Goal: Transaction & Acquisition: Purchase product/service

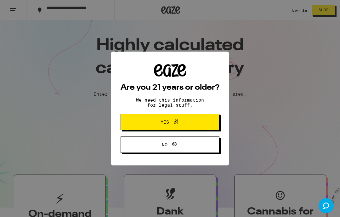
click at [192, 113] on div "Are you 21 years or older? We need this information for legal stuff. Yes No" at bounding box center [170, 108] width 99 height 89
click at [195, 125] on button "Yes" at bounding box center [170, 122] width 99 height 16
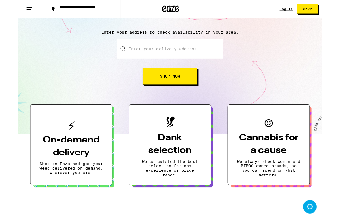
scroll to position [70, 0]
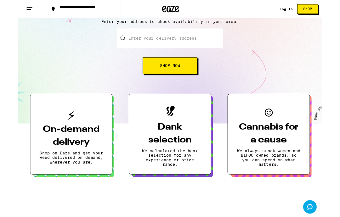
click at [181, 73] on span "Shop Now" at bounding box center [170, 73] width 23 height 4
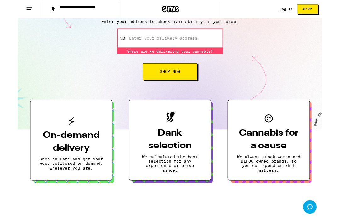
scroll to position [0, 0]
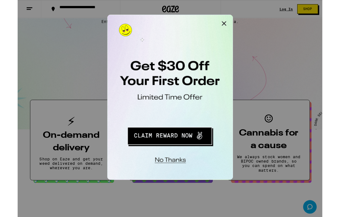
click at [191, 21] on button "Close Modal" at bounding box center [187, 21] width 13 height 13
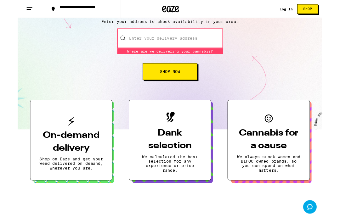
click at [172, 42] on input "Enter your delivery address" at bounding box center [170, 43] width 118 height 22
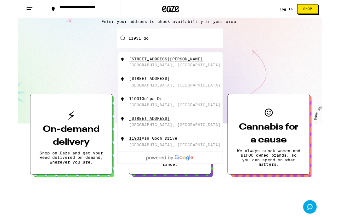
click at [170, 91] on div "11931 Goshen Avenue" at bounding box center [146, 87] width 45 height 5
type input "11931 Goshen Avenue, Los Angeles, CA"
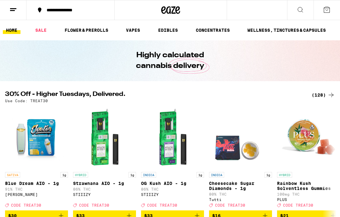
click at [301, 10] on icon at bounding box center [300, 10] width 8 height 8
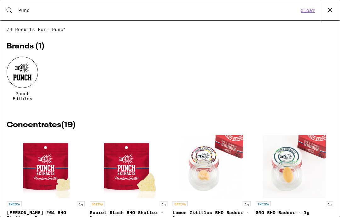
type input "Punch"
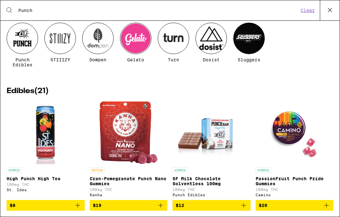
scroll to position [35, 0]
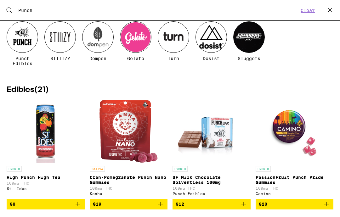
click at [24, 42] on div at bounding box center [22, 36] width 31 height 31
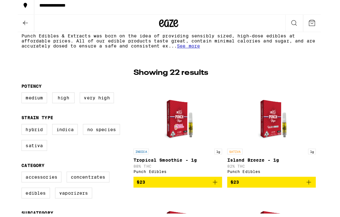
scroll to position [154, 0]
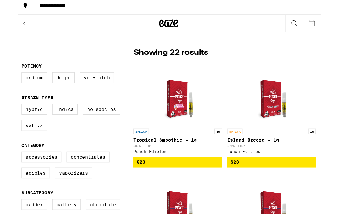
click at [154, 84] on img "Open page for Tropical Smoothie - 1g from Punch Edibles" at bounding box center [158, 95] width 49 height 63
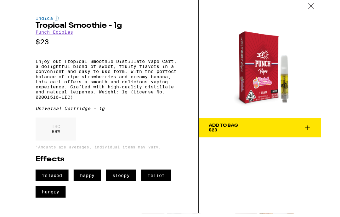
scroll to position [274, 0]
click at [160, 125] on div "THC 88 %" at bounding box center [89, 132] width 141 height 26
click at [278, 18] on img at bounding box center [240, 60] width 120 height 120
click at [160, 31] on div "Indica Tropical Smoothie - 1g Punch Edibles $23 Enjoy our Tropical Smoothie Dis…" at bounding box center [89, 108] width 141 height 179
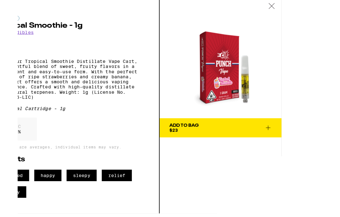
click at [289, 8] on icon at bounding box center [290, 10] width 6 height 6
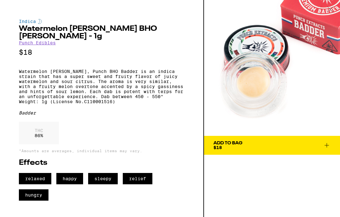
scroll to position [215, 0]
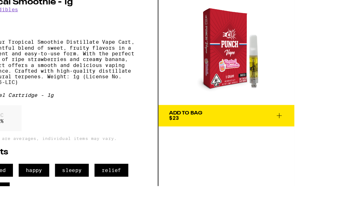
scroll to position [179, 0]
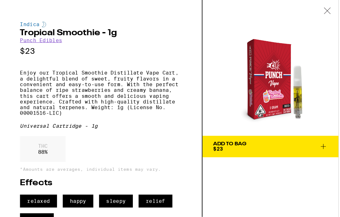
scroll to position [95, 0]
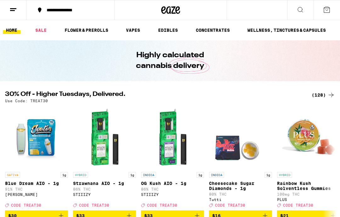
click at [304, 8] on button at bounding box center [300, 10] width 26 height 20
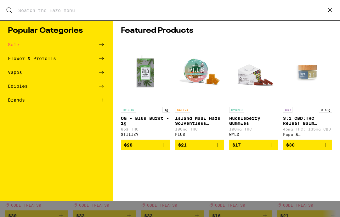
click at [299, 14] on div "Search for Products" at bounding box center [169, 10] width 339 height 20
click at [104, 57] on icon at bounding box center [102, 59] width 8 height 8
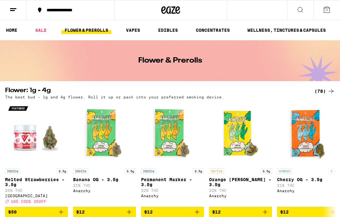
click at [305, 7] on button at bounding box center [300, 10] width 26 height 20
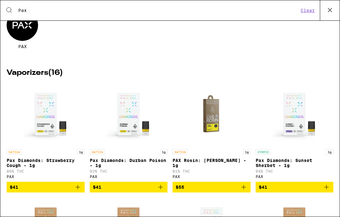
scroll to position [48, 0]
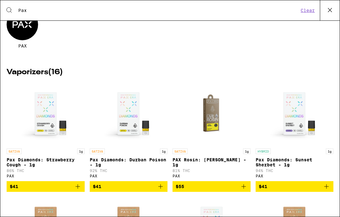
type input "Pax"
click at [24, 28] on div at bounding box center [22, 24] width 31 height 31
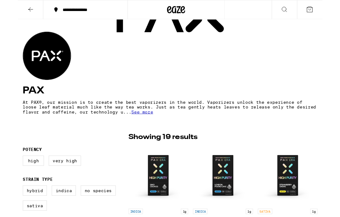
scroll to position [53, 0]
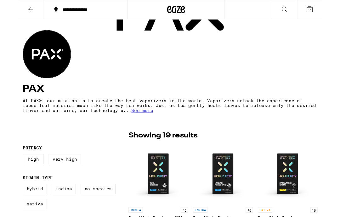
click at [118, 118] on span "See more" at bounding box center [129, 115] width 23 height 5
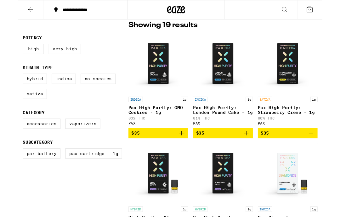
scroll to position [174, 0]
click at [19, 51] on label "High" at bounding box center [16, 51] width 22 height 11
click at [7, 47] on input "High" at bounding box center [6, 47] width 0 height 0
checkbox input "true"
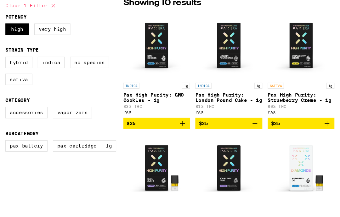
scroll to position [183, 0]
click at [77, 115] on label "Vaporizers" at bounding box center [67, 119] width 37 height 11
click at [7, 115] on input "Vaporizers" at bounding box center [6, 115] width 0 height 0
checkbox input "true"
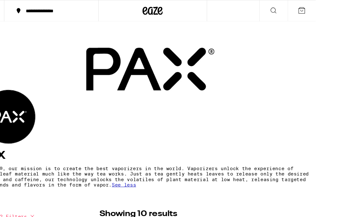
click at [280, 8] on icon at bounding box center [278, 10] width 8 height 8
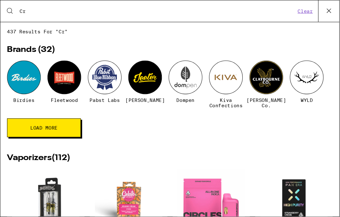
type input "C"
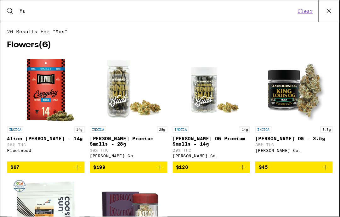
type input "M"
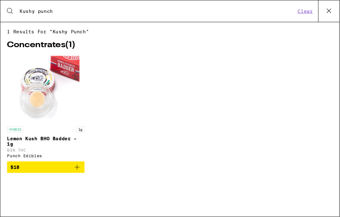
click at [78, 8] on input "Kushy punch" at bounding box center [147, 11] width 258 height 6
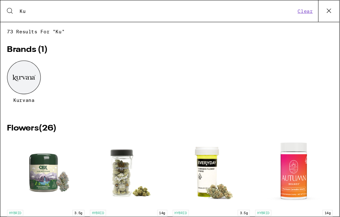
type input "K"
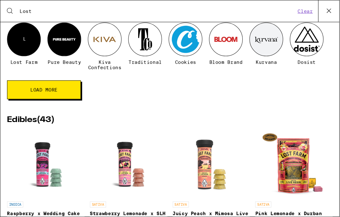
scroll to position [36, 0]
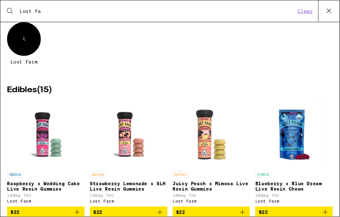
type input "Lost fa"
click at [22, 39] on div "L" at bounding box center [22, 36] width 31 height 31
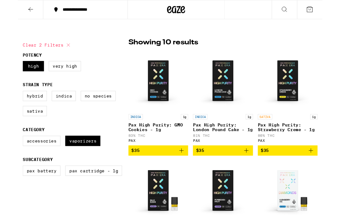
scroll to position [156, 0]
checkbox input "false"
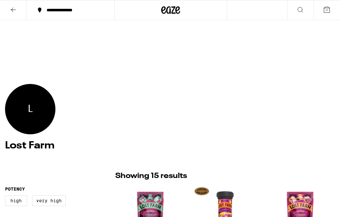
click at [306, 6] on button at bounding box center [300, 10] width 26 height 20
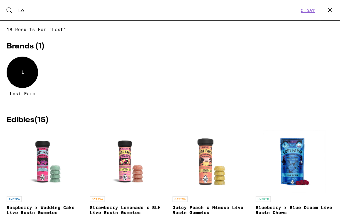
type input "L"
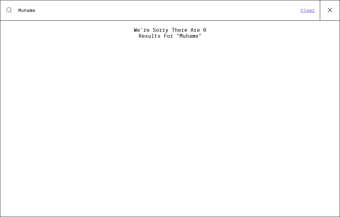
type input "Muham"
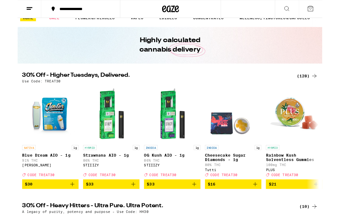
scroll to position [4, 0]
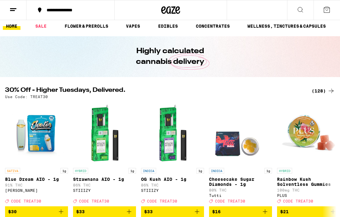
click at [136, 26] on link "VAPES" at bounding box center [133, 26] width 20 height 8
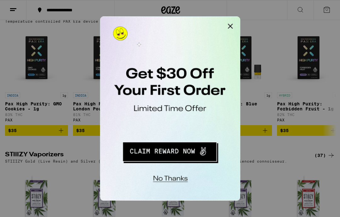
click at [180, 24] on button "Close Modal" at bounding box center [179, 22] width 13 height 13
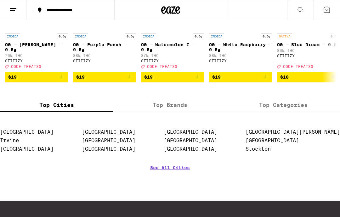
scroll to position [556, 0]
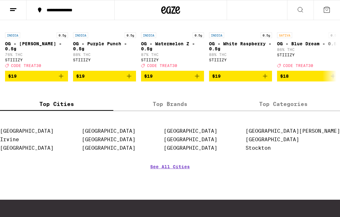
click at [177, 111] on label "Top Brands" at bounding box center [169, 104] width 113 height 14
click at [0, 0] on input "Top Brands" at bounding box center [0, 0] width 0 height 0
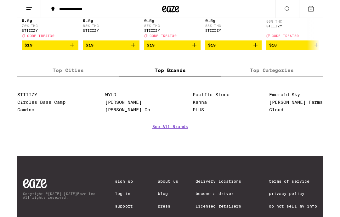
scroll to position [581, 0]
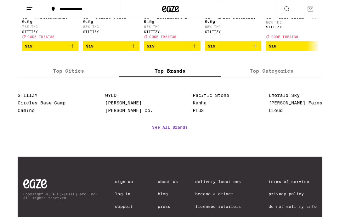
click at [182, 159] on link "See All Brands" at bounding box center [170, 150] width 40 height 23
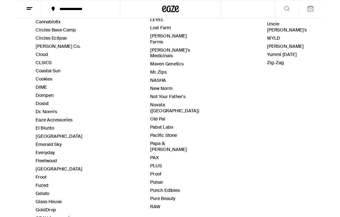
scroll to position [213, 0]
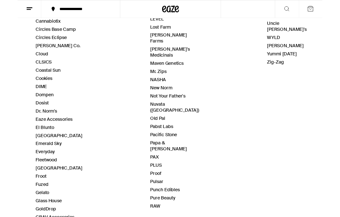
click at [173, 208] on link "Punch Edibles" at bounding box center [164, 211] width 33 height 7
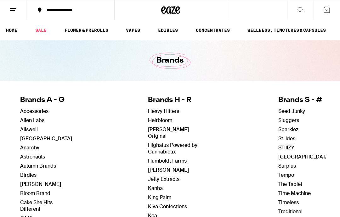
click at [99, 32] on link "FLOWER & PREROLLS" at bounding box center [86, 30] width 50 height 8
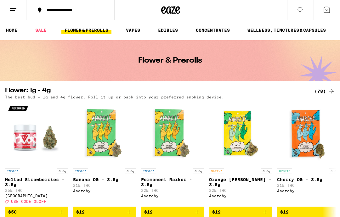
click at [88, 30] on link "FLOWER & PREROLLS" at bounding box center [86, 30] width 50 height 8
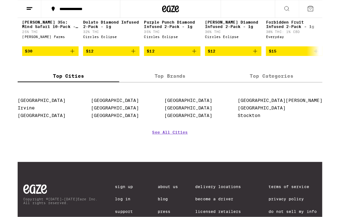
scroll to position [587, 0]
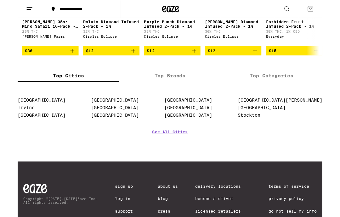
click at [183, 91] on label "Top Brands" at bounding box center [169, 85] width 113 height 14
click at [0, 0] on input "Top Brands" at bounding box center [0, 0] width 0 height 0
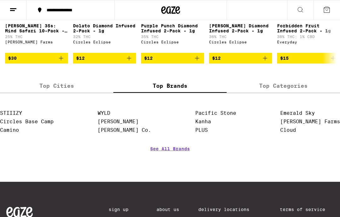
scroll to position [584, 0]
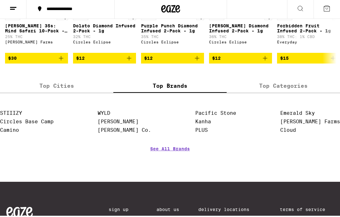
click at [110, 117] on link "WYLD" at bounding box center [104, 114] width 13 height 6
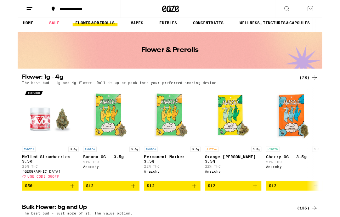
scroll to position [5, 0]
click at [134, 26] on link "VAPES" at bounding box center [133, 26] width 20 height 8
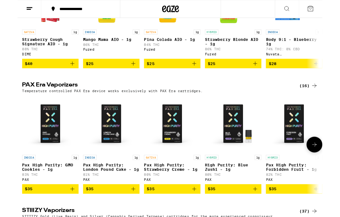
scroll to position [276, 0]
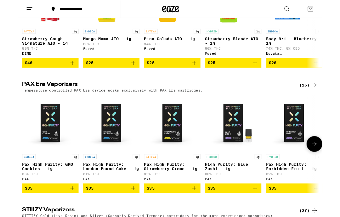
click at [330, 165] on icon at bounding box center [331, 161] width 8 height 8
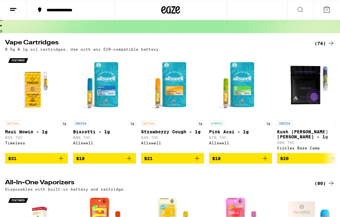
scroll to position [0, 0]
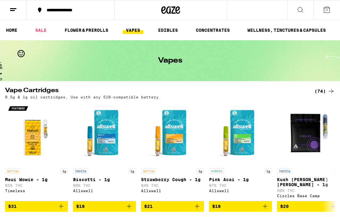
click at [304, 7] on icon at bounding box center [300, 10] width 8 height 8
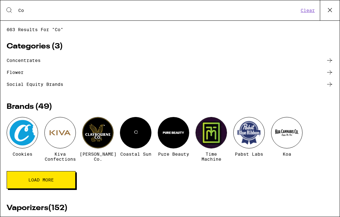
type input "C"
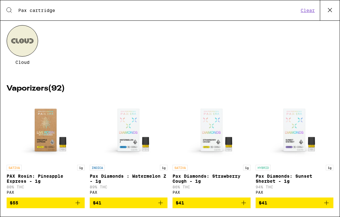
scroll to position [31, 0]
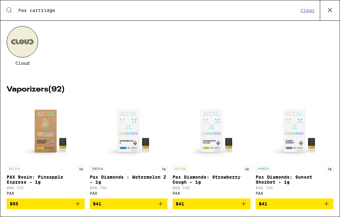
type input "Pax cartridge"
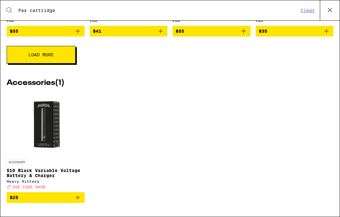
scroll to position [332, 0]
click at [64, 50] on button "Load More" at bounding box center [41, 55] width 69 height 18
click at [47, 128] on img "Open page for 510 Black Variable Voltage Battery & Charger from Heavy Hitters" at bounding box center [45, 124] width 63 height 63
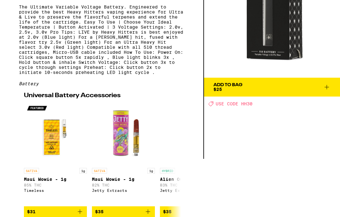
scroll to position [80, 0]
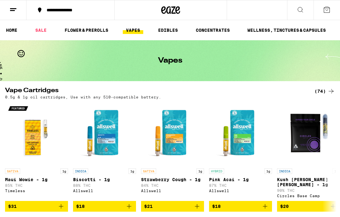
click at [139, 31] on link "VAPES" at bounding box center [133, 30] width 20 height 8
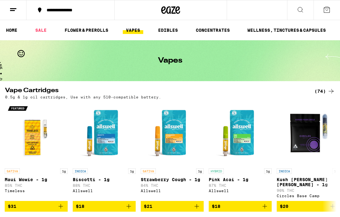
click at [302, 13] on icon at bounding box center [300, 10] width 8 height 8
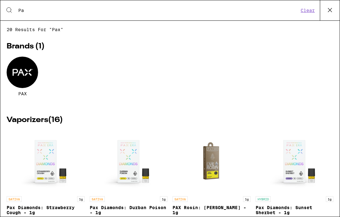
type input "P"
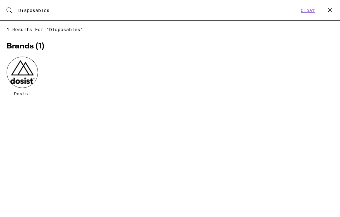
type input "Disposables"
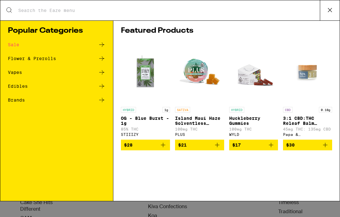
click at [104, 72] on icon at bounding box center [102, 73] width 8 height 8
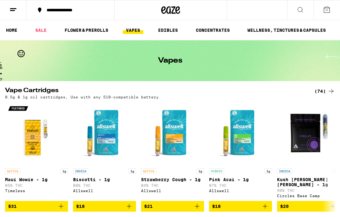
click at [319, 95] on div "(74)" at bounding box center [324, 91] width 20 height 8
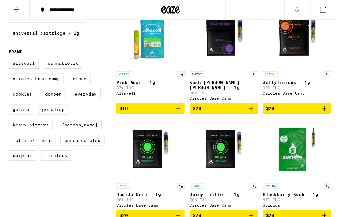
scroll to position [199, 0]
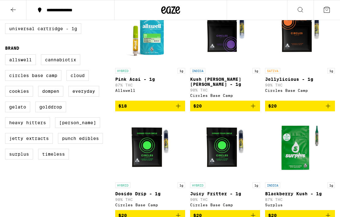
click at [92, 144] on label "Punch Edibles" at bounding box center [80, 138] width 45 height 11
click at [7, 56] on input "Punch Edibles" at bounding box center [6, 55] width 0 height 0
checkbox input "true"
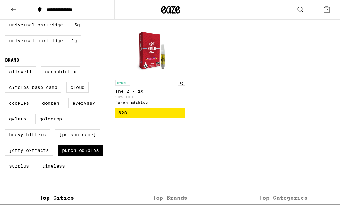
scroll to position [187, 0]
click at [81, 46] on label "Universal Cartridge - 1g" at bounding box center [43, 40] width 76 height 11
click at [7, 21] on input "Universal Cartridge - 1g" at bounding box center [6, 20] width 0 height 0
checkbox input "true"
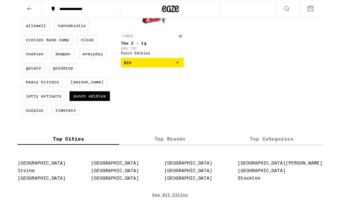
scroll to position [231, 0]
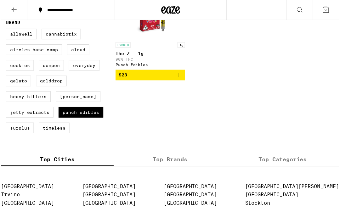
scroll to position [228, 0]
